Goal: Transaction & Acquisition: Download file/media

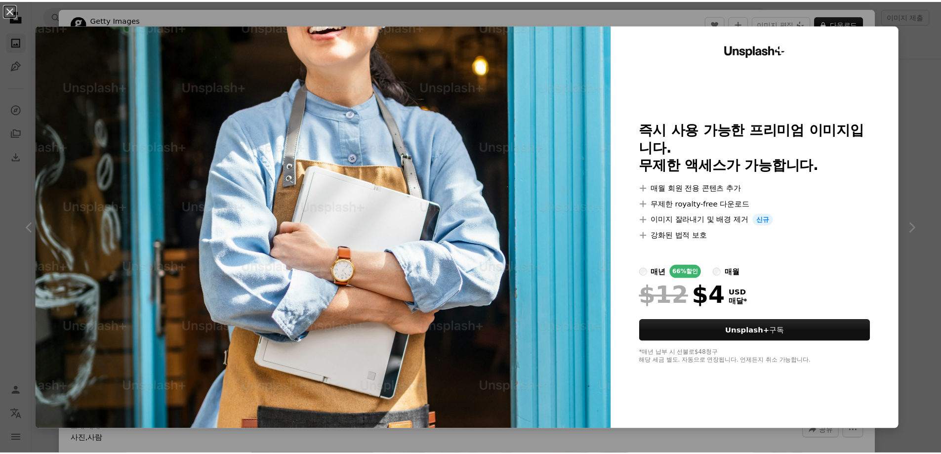
scroll to position [8943, 0]
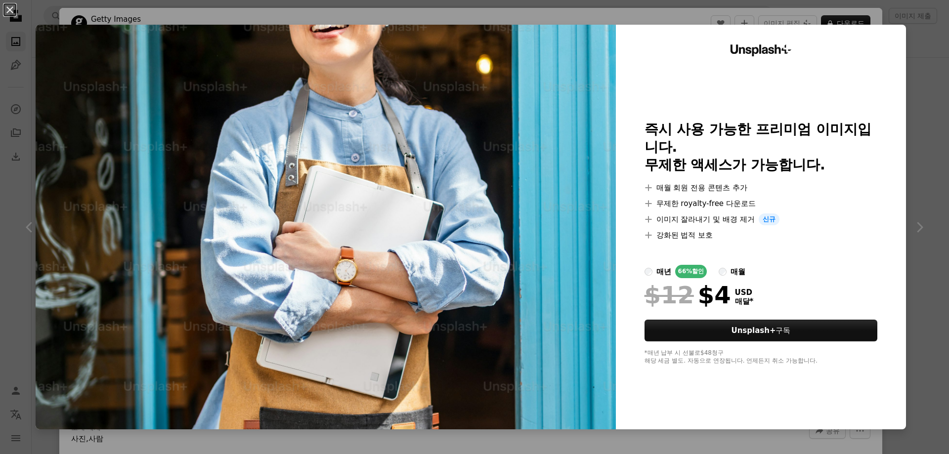
click at [814, 9] on div "An X shape Unsplash+ 즉시 사용 가능한 프리미엄 이미지입니다. 무제한 액세스가 가능합니다. A plus sign 매월 회원 전…" at bounding box center [474, 227] width 949 height 454
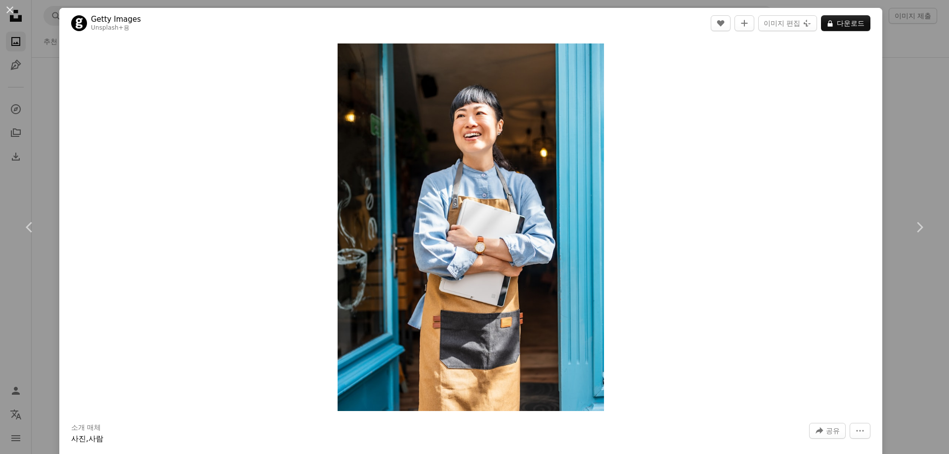
click at [906, 67] on div "An X shape Chevron left Chevron right Getty Images Unsplash+ 용 A heart A plus s…" at bounding box center [474, 227] width 949 height 454
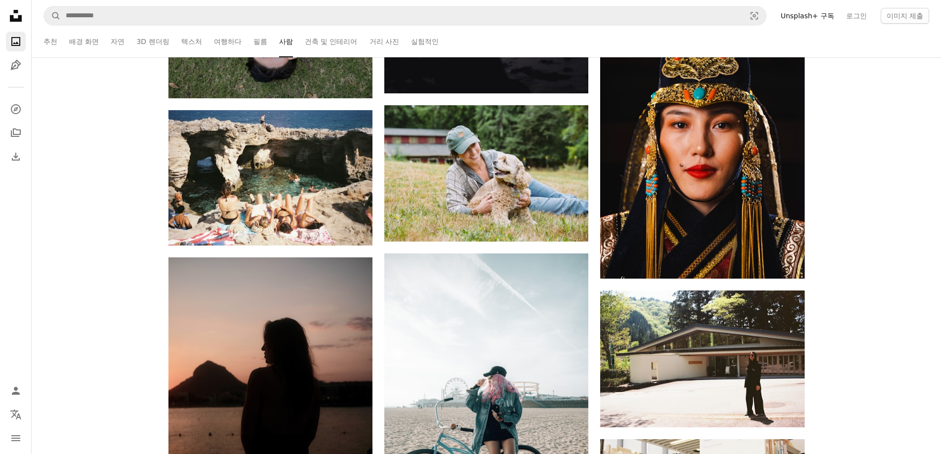
scroll to position [9635, 0]
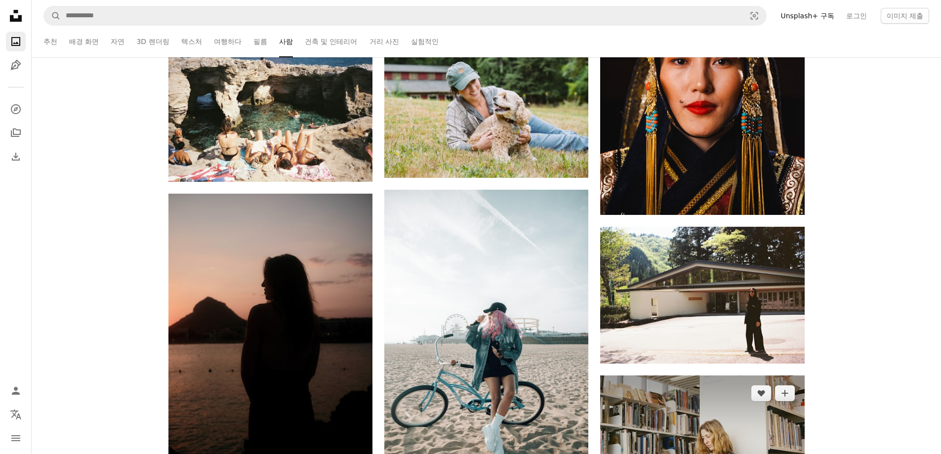
click at [702, 376] on img at bounding box center [702, 444] width 204 height 136
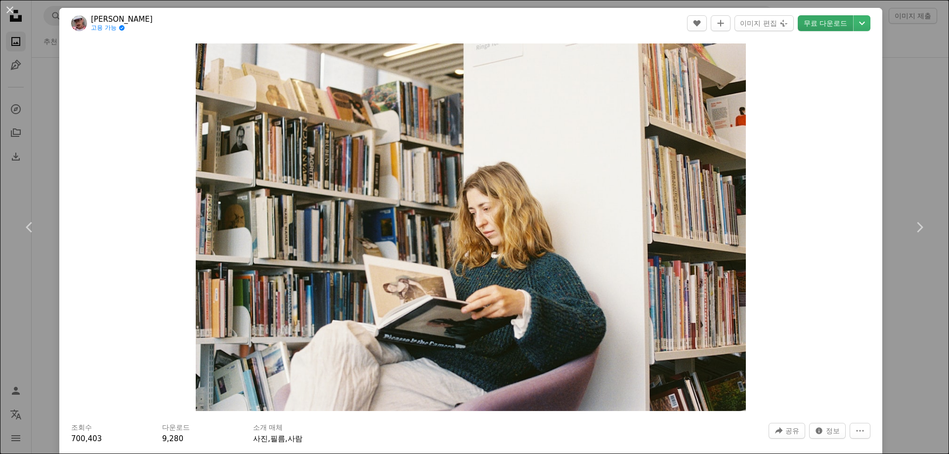
click at [815, 21] on link "무료 다운로드" at bounding box center [824, 23] width 55 height 16
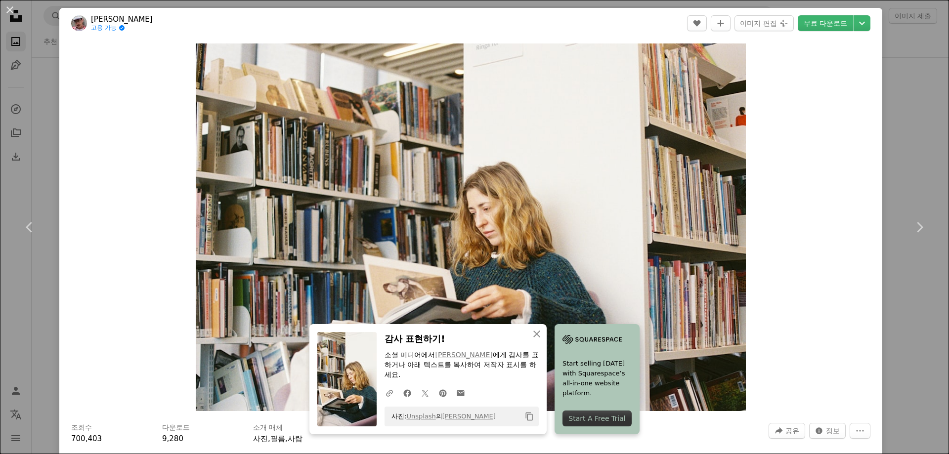
click at [908, 278] on div "An X shape Chevron left Chevron right An X shape 닫기 감사 표현하기! 소셜 미디어에서 [PERSON_N…" at bounding box center [474, 227] width 949 height 454
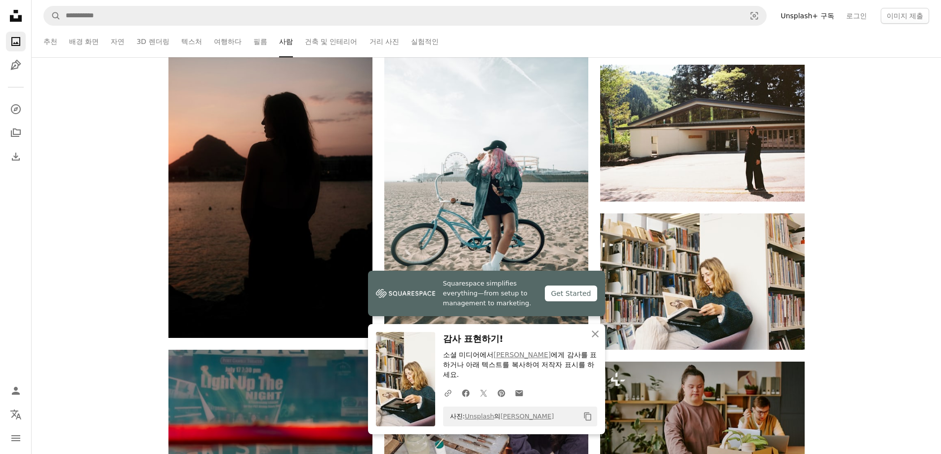
scroll to position [9783, 0]
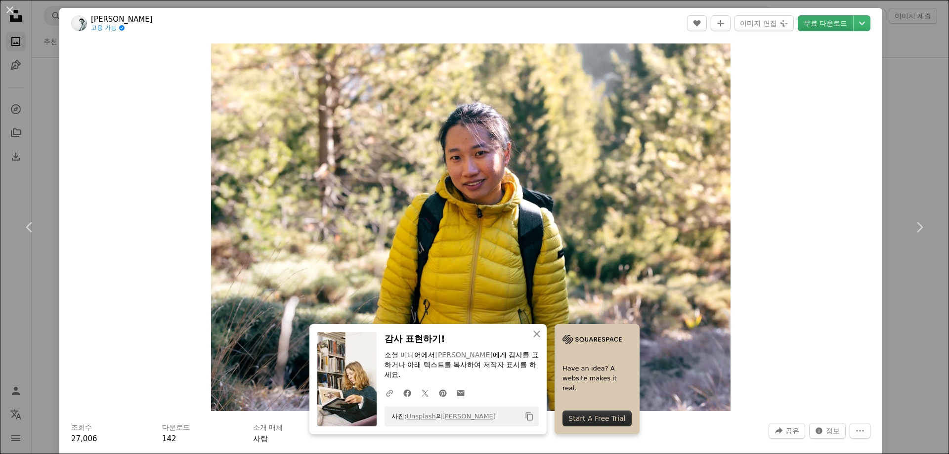
click at [806, 23] on link "무료 다운로드" at bounding box center [824, 23] width 55 height 16
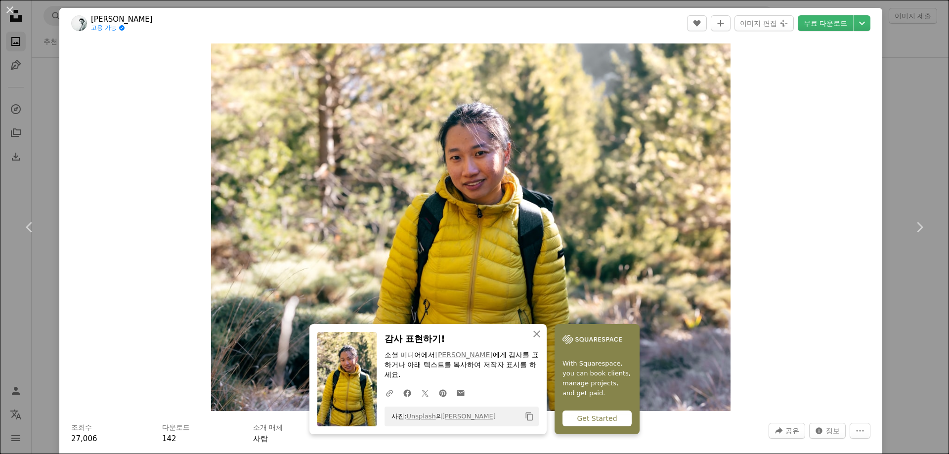
click at [542, 5] on div "An X shape Chevron left Chevron right An X shape 닫기 감사 표현하기! 소셜 미디어에서 [PERSON_N…" at bounding box center [474, 227] width 949 height 454
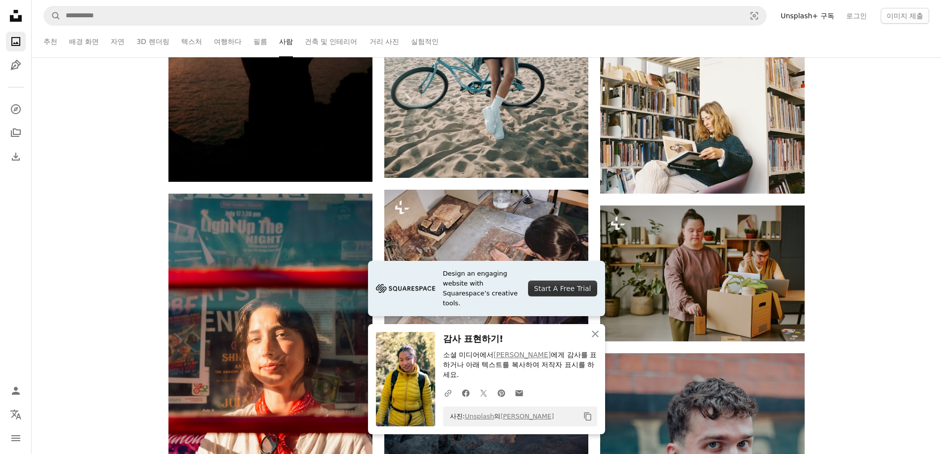
scroll to position [10079, 0]
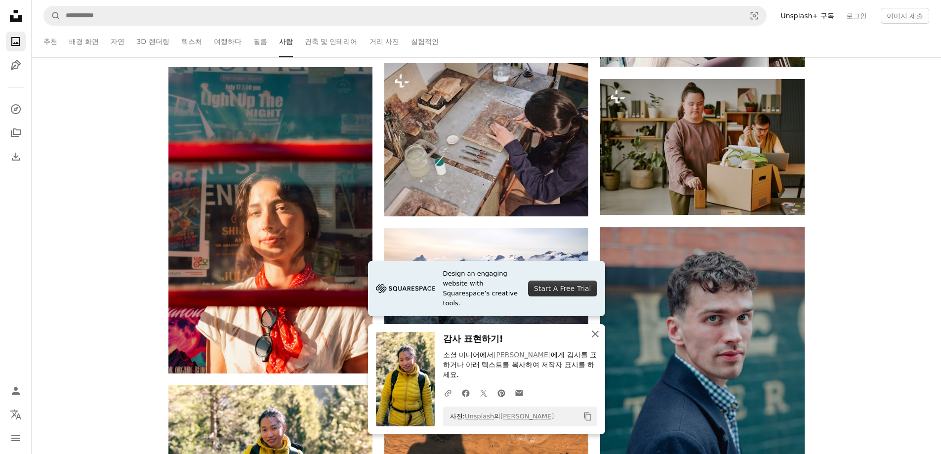
click at [594, 340] on button "An X shape 닫기" at bounding box center [595, 334] width 20 height 20
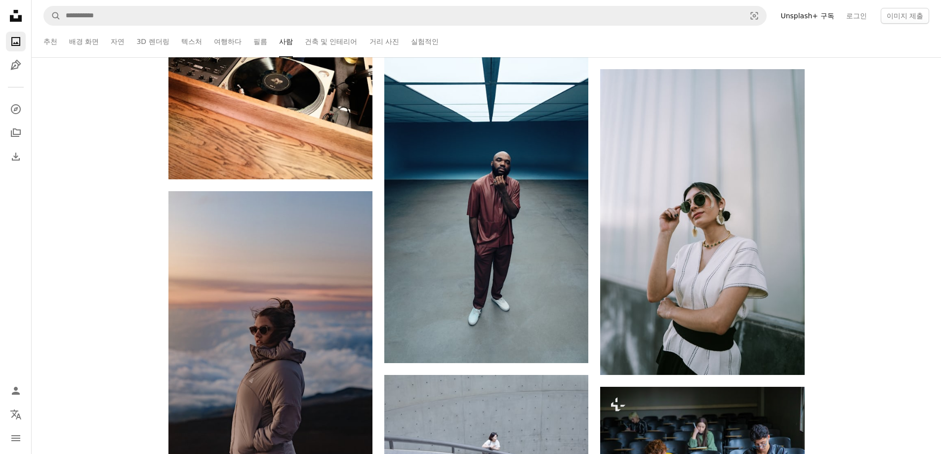
scroll to position [12056, 0]
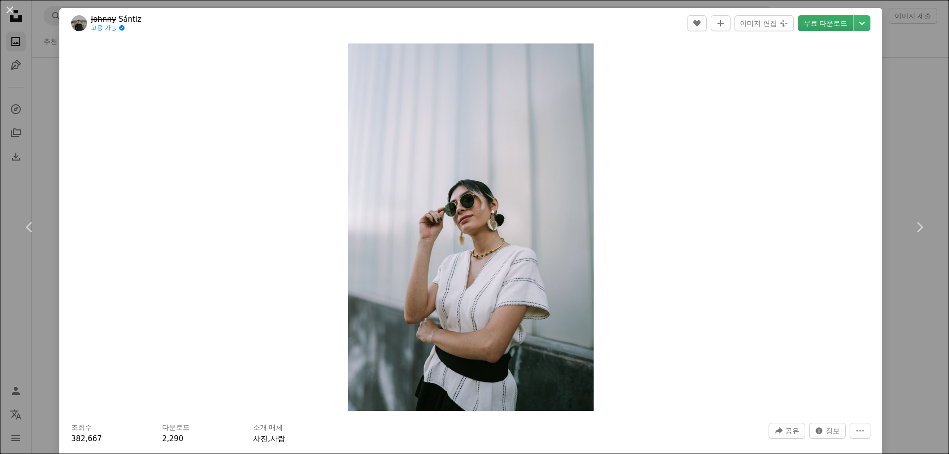
click at [822, 17] on link "무료 다운로드" at bounding box center [824, 23] width 55 height 16
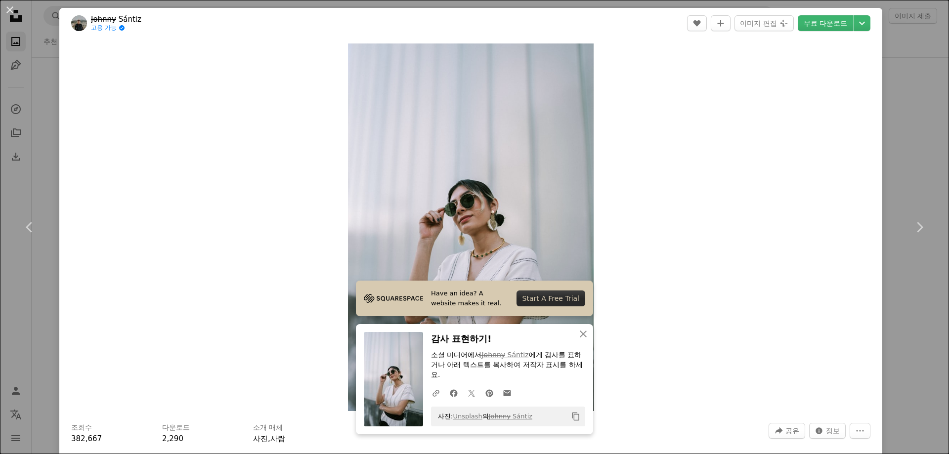
click at [899, 68] on div "An X shape Chevron left Chevron right Have an idea? A website makes it real. St…" at bounding box center [474, 227] width 949 height 454
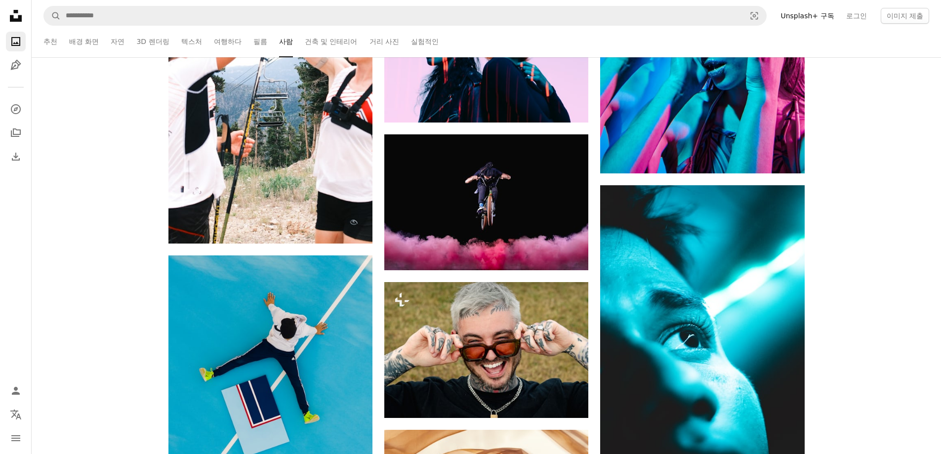
scroll to position [13933, 0]
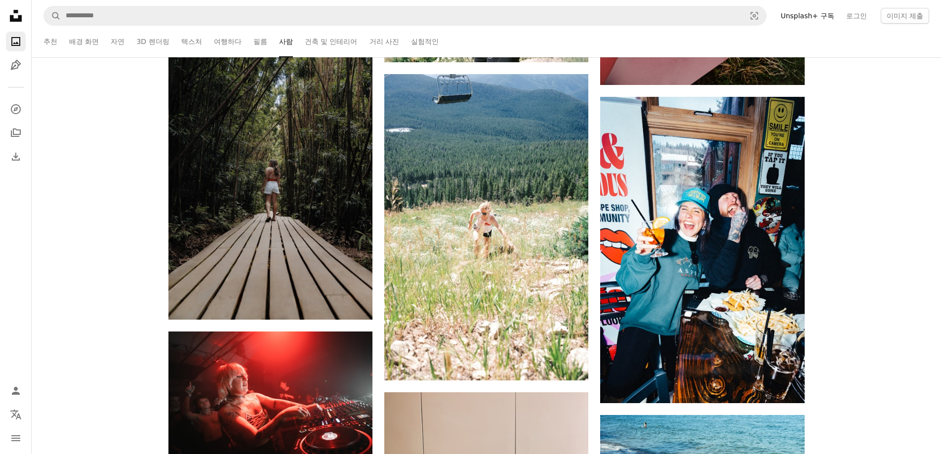
scroll to position [14822, 0]
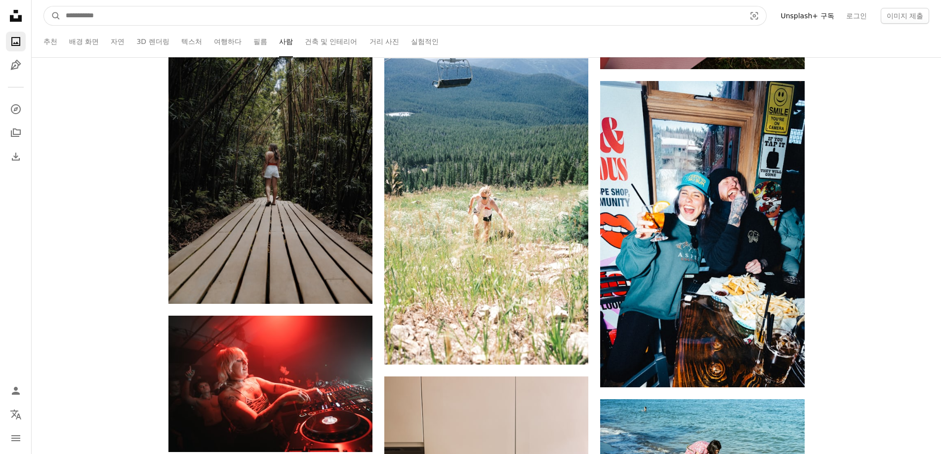
click at [313, 11] on input "사이트 전체에서 이미지 찾기" at bounding box center [402, 15] width 682 height 19
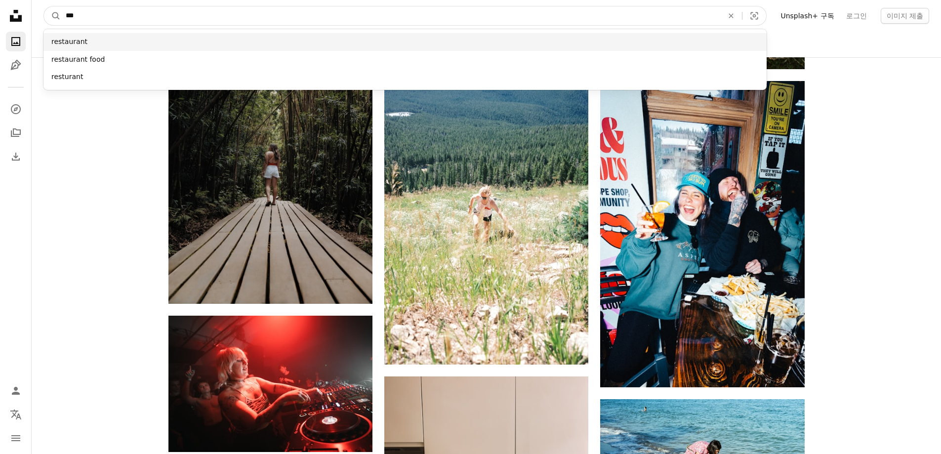
type input "***"
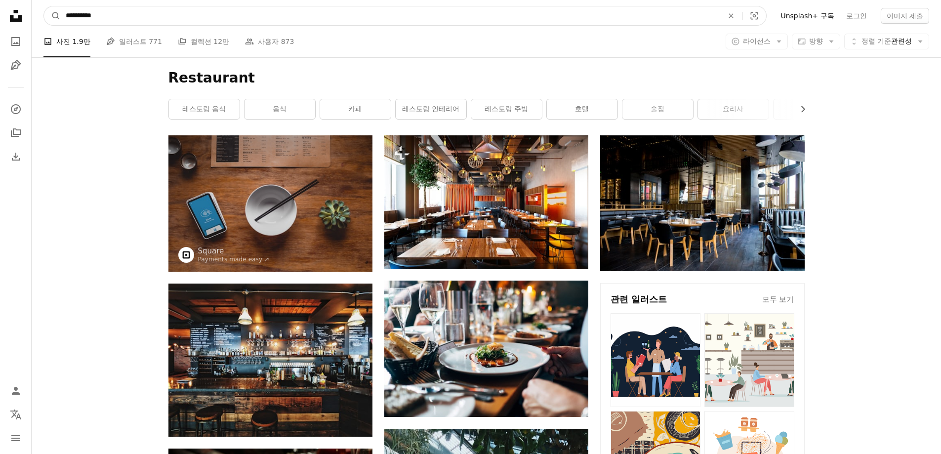
click at [307, 16] on input "**********" at bounding box center [391, 15] width 660 height 19
type input "**********"
click button "A magnifying glass" at bounding box center [52, 15] width 17 height 19
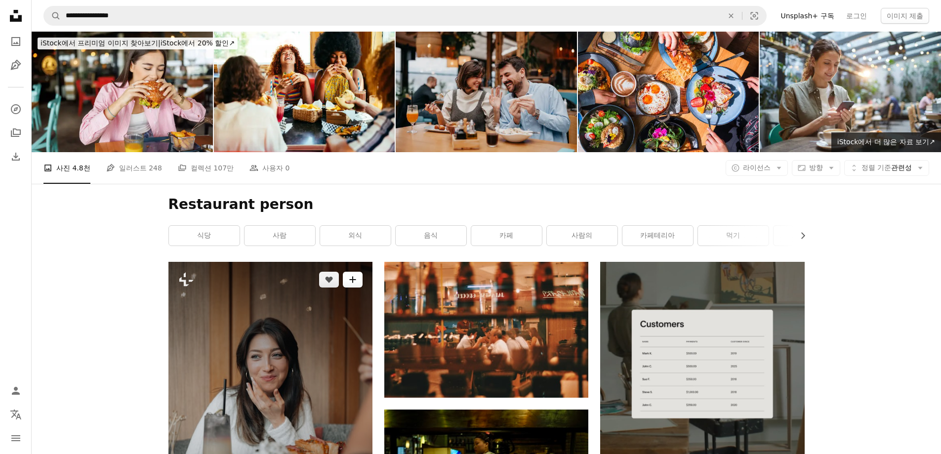
click at [352, 272] on button "A plus sign" at bounding box center [353, 280] width 20 height 16
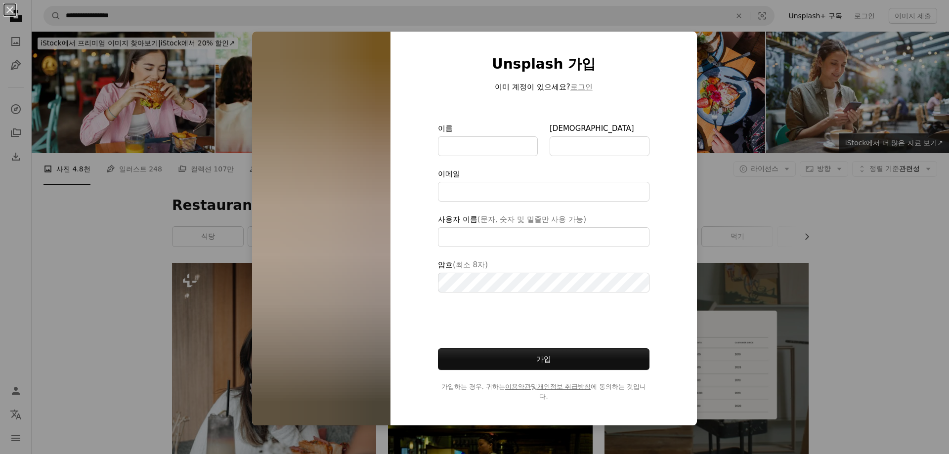
type input "**********"
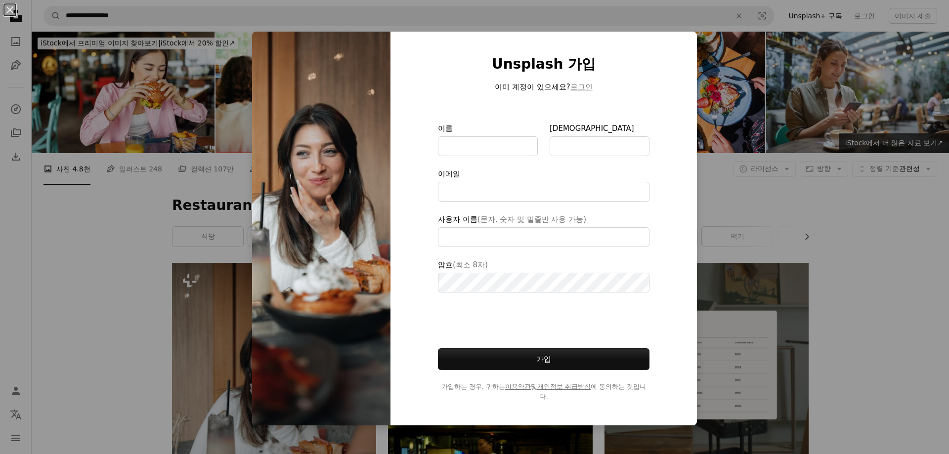
click at [813, 302] on div "An X shape Unsplash 가입 이미 계정이 있으세요? 로그인 이름 성 이메일 사용자 이름 (문자, 숫자 및 밑줄만 사용 가능) 암호…" at bounding box center [474, 227] width 949 height 454
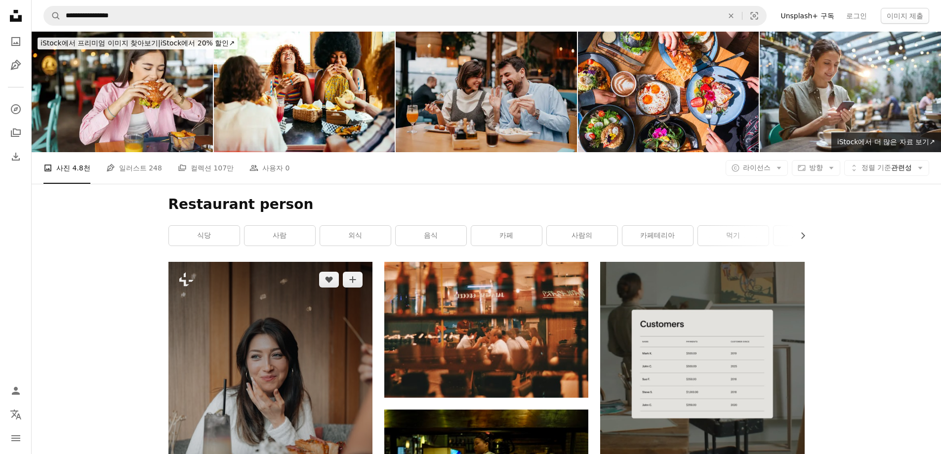
click at [301, 262] on img at bounding box center [270, 415] width 204 height 306
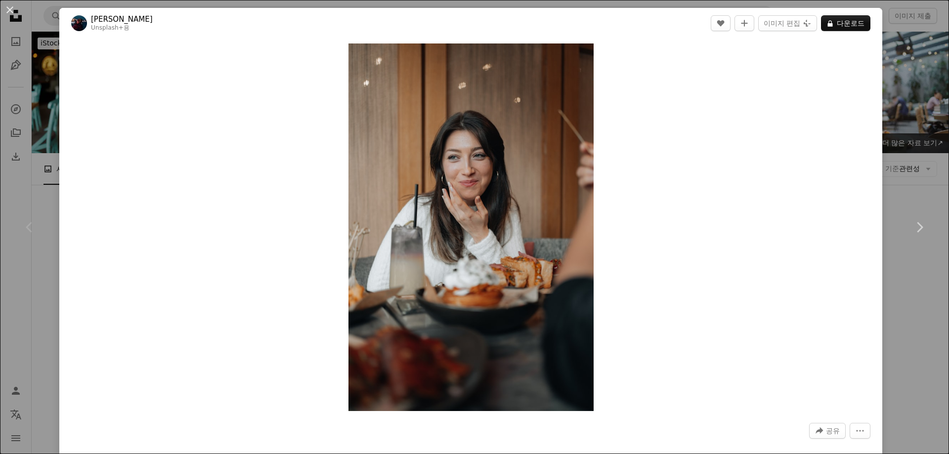
click at [918, 104] on div "An X shape Chevron left Chevron right [PERSON_NAME] Unsplash+ 용 A heart A plus …" at bounding box center [474, 227] width 949 height 454
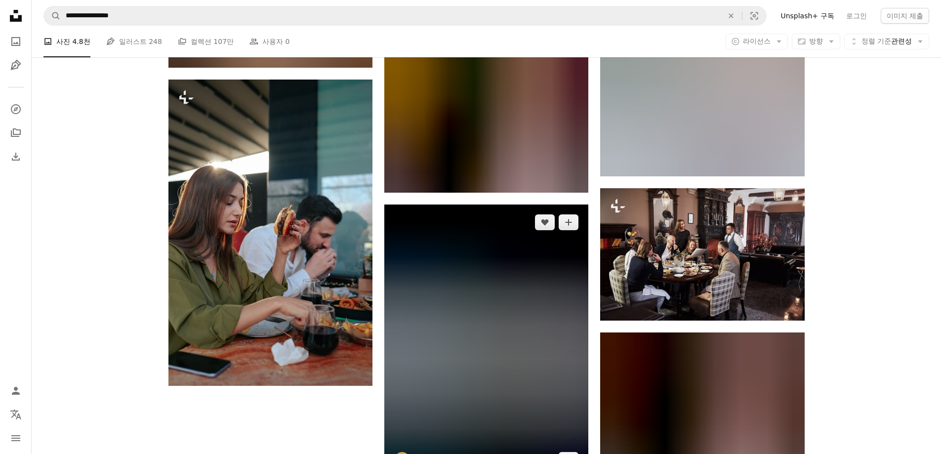
scroll to position [1038, 0]
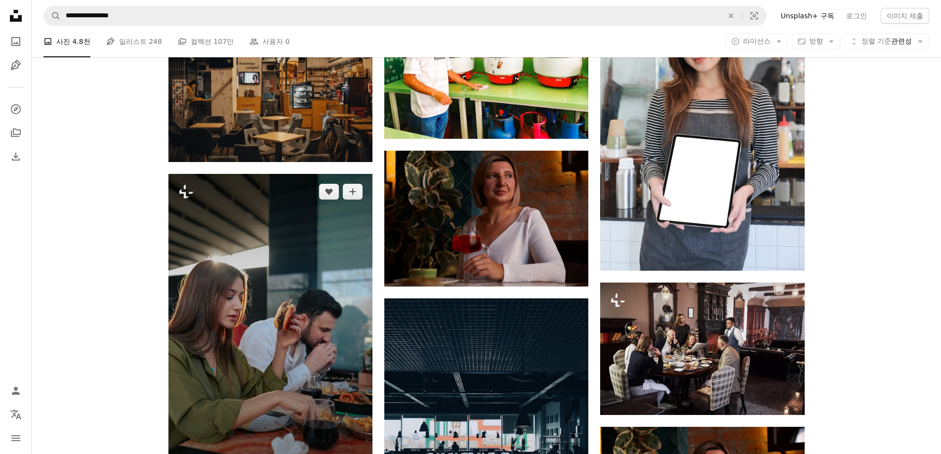
click at [291, 245] on img at bounding box center [270, 327] width 204 height 306
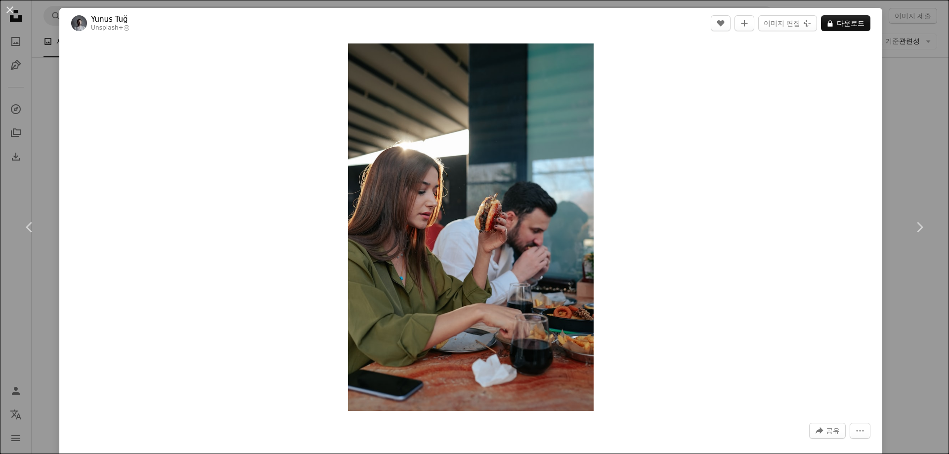
click at [896, 148] on div "An X shape Chevron left Chevron right Yunus Tuğ Unsplash+ 용 A heart A plus sign…" at bounding box center [474, 227] width 949 height 454
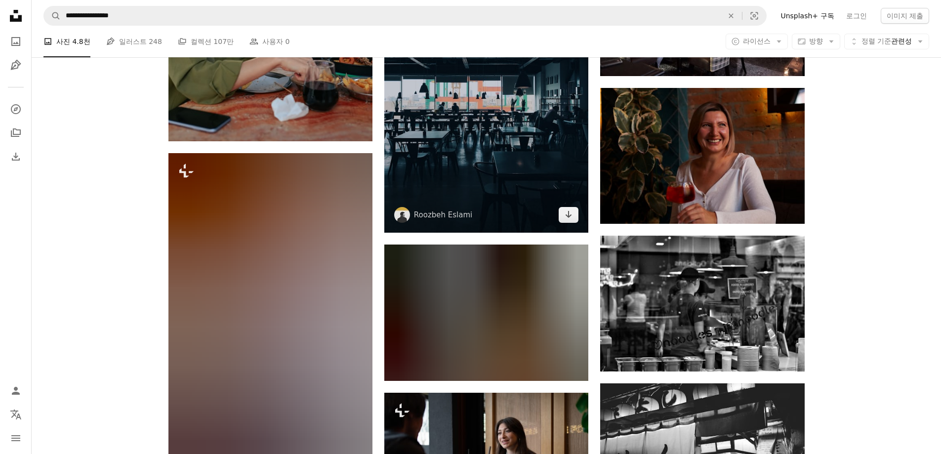
scroll to position [1383, 0]
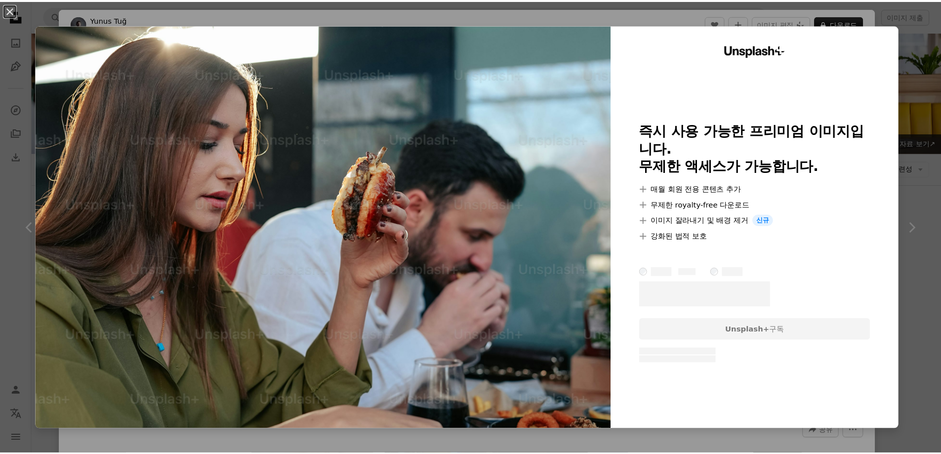
scroll to position [886, 0]
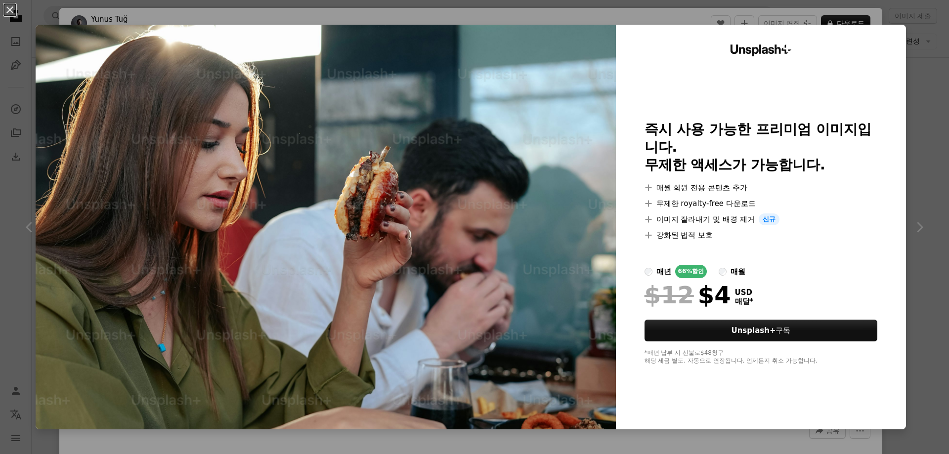
click at [719, 16] on div "An X shape Unsplash+ 즉시 사용 가능한 프리미엄 이미지입니다. 무제한 액세스가 가능합니다. A plus sign 매월 회원 전…" at bounding box center [474, 227] width 949 height 454
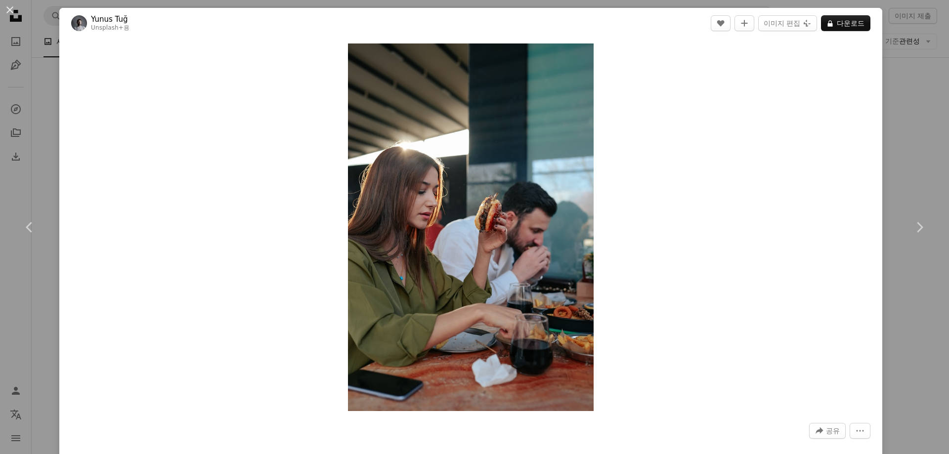
click at [898, 85] on div "An X shape Chevron left Chevron right Yunus Tuğ Unsplash+ 용 A heart A plus sign…" at bounding box center [474, 227] width 949 height 454
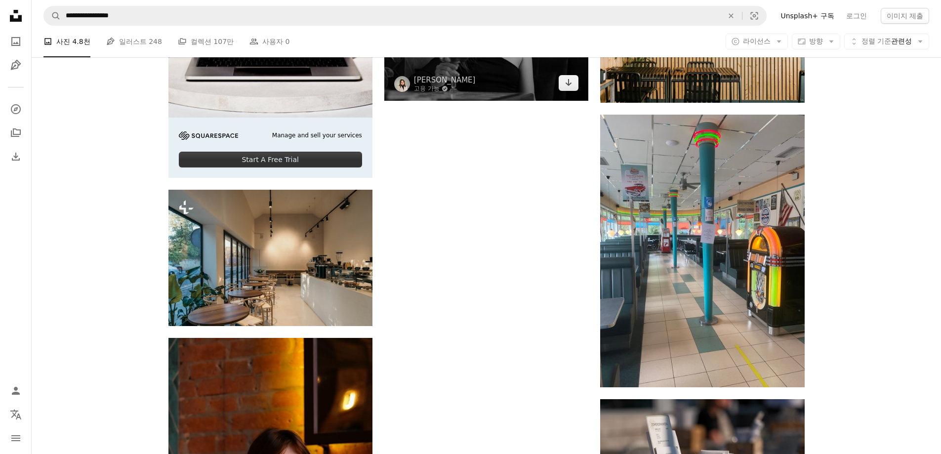
scroll to position [2714, 0]
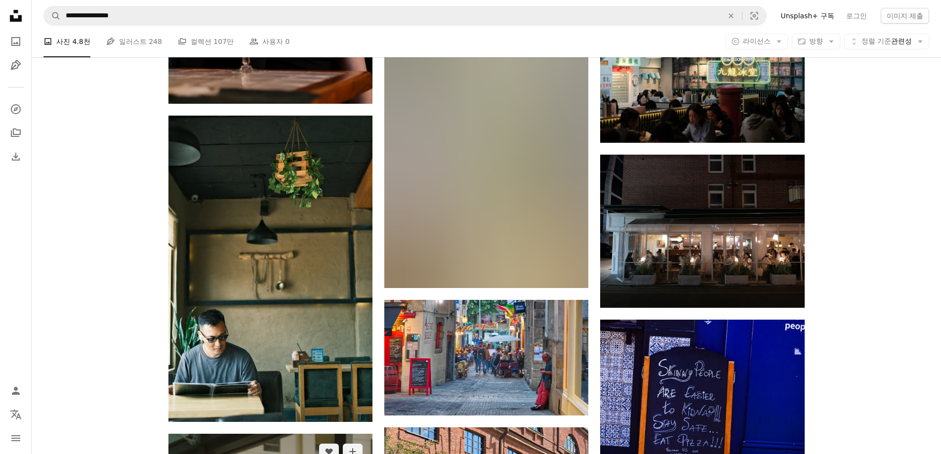
scroll to position [3257, 0]
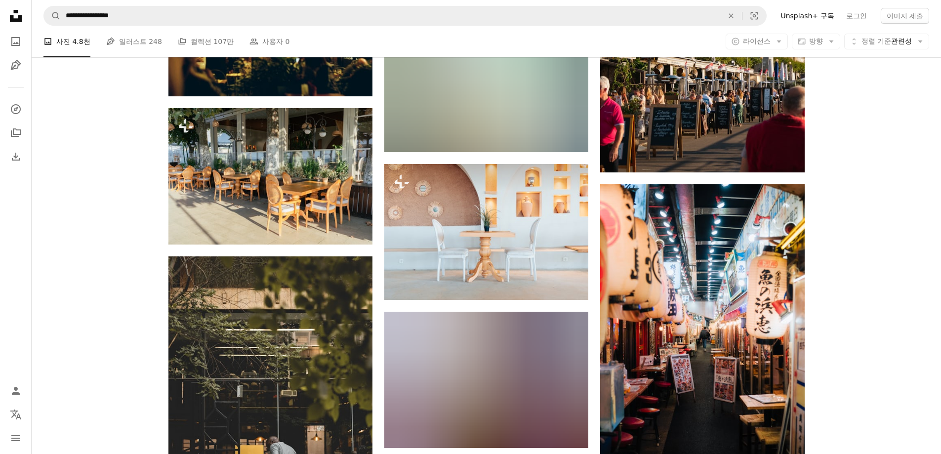
scroll to position [8198, 0]
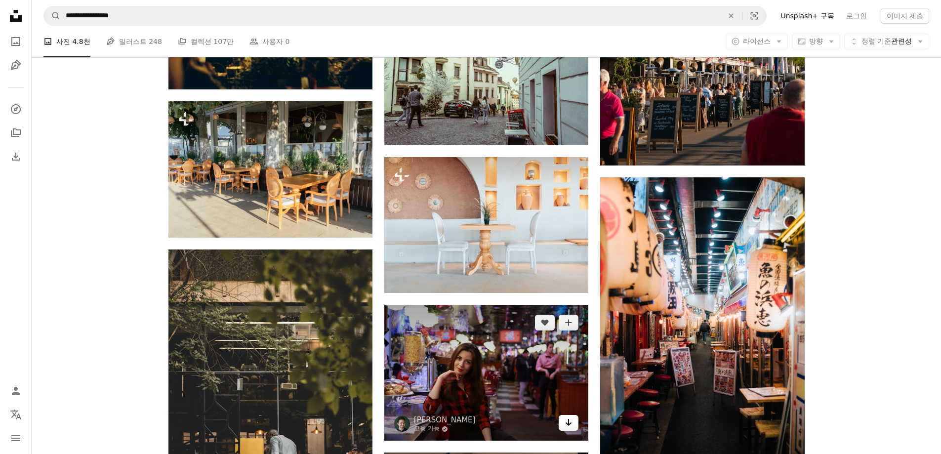
click at [570, 419] on icon "다운로드" at bounding box center [569, 422] width 6 height 7
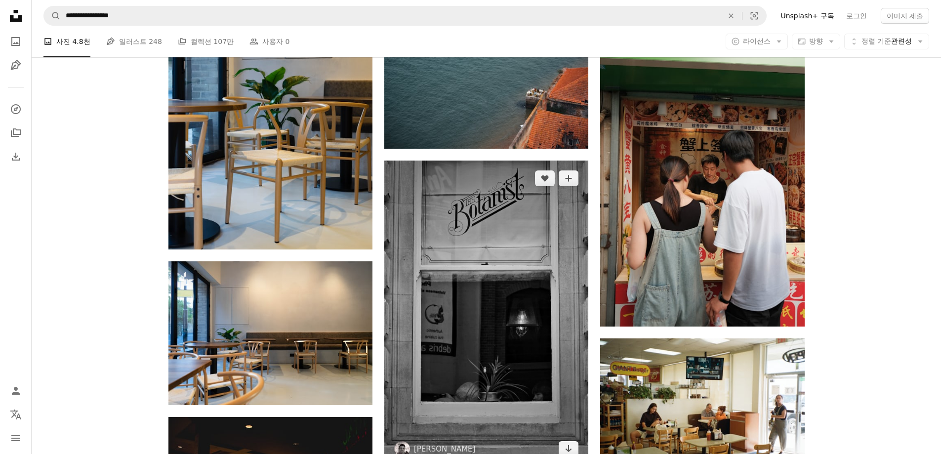
scroll to position [10619, 0]
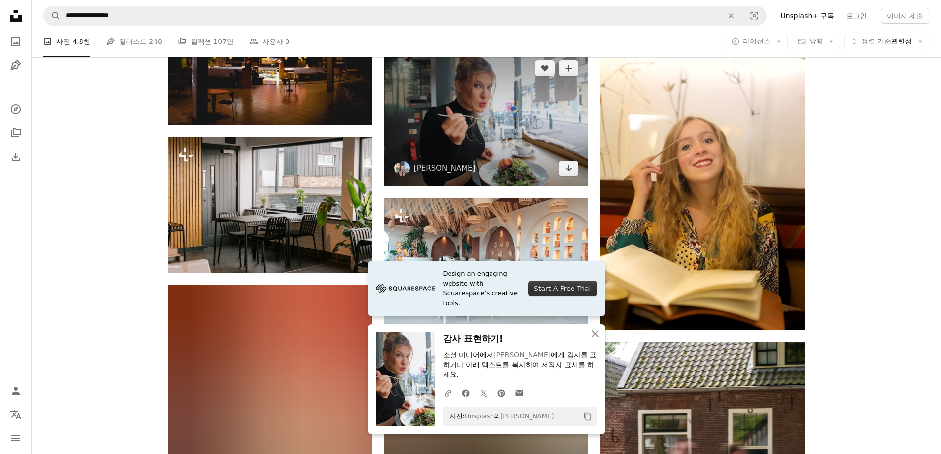
scroll to position [10965, 0]
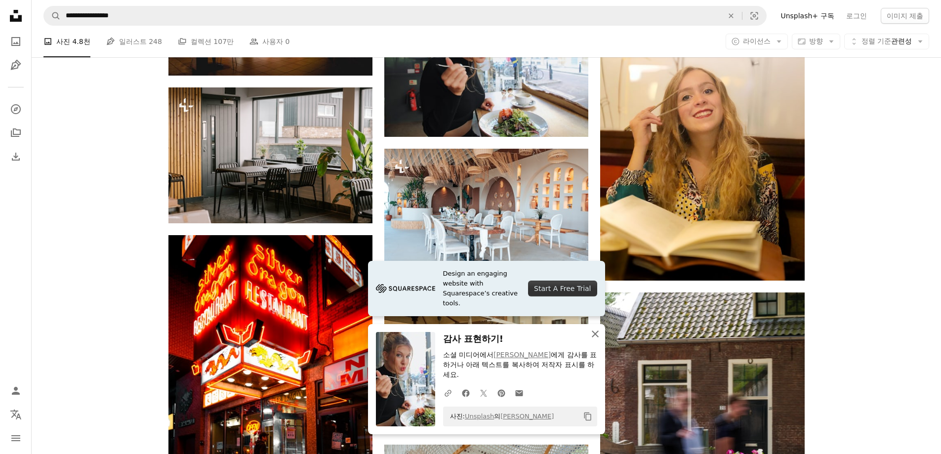
click at [592, 332] on icon "button" at bounding box center [595, 334] width 7 height 7
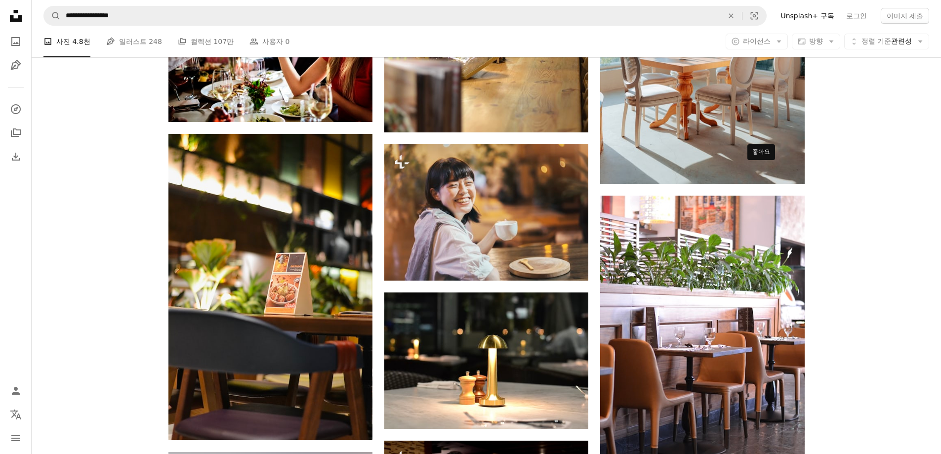
scroll to position [21835, 0]
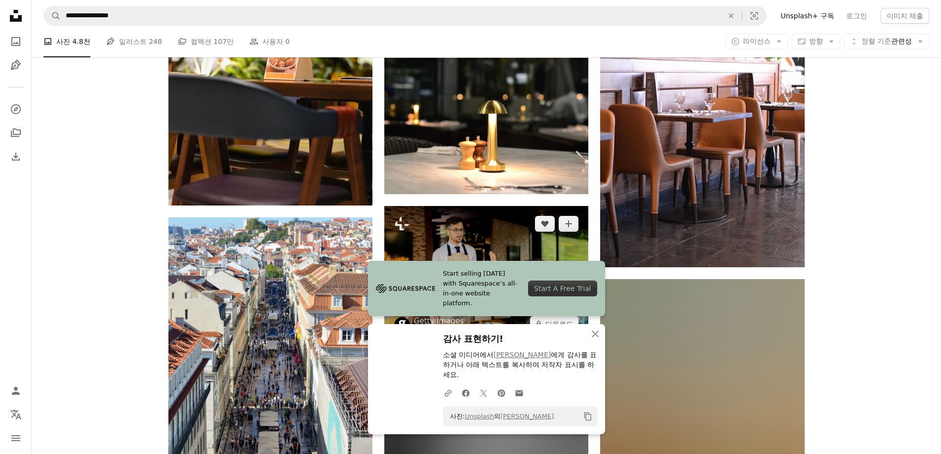
scroll to position [22131, 0]
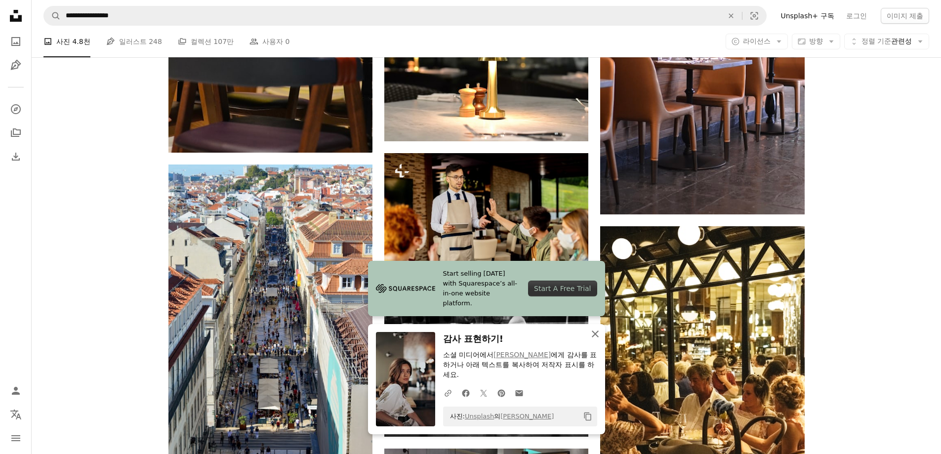
click at [599, 333] on icon "An X shape" at bounding box center [595, 334] width 12 height 12
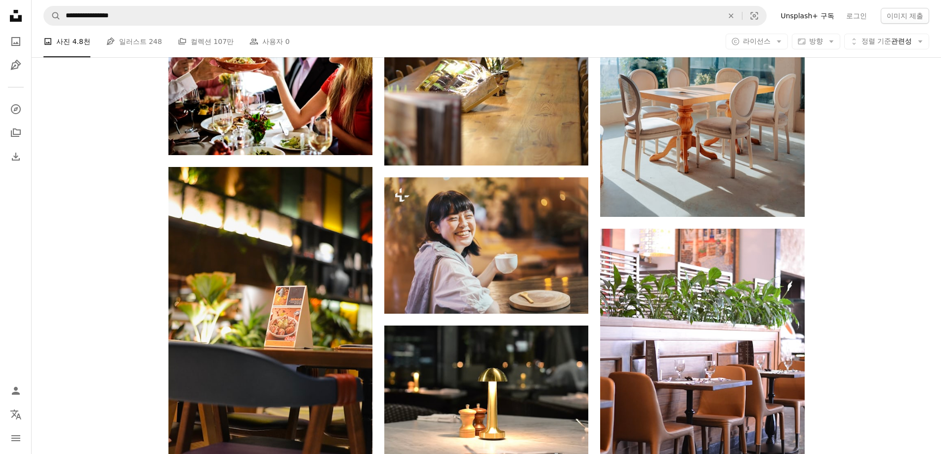
scroll to position [21786, 0]
